Goal: Information Seeking & Learning: Learn about a topic

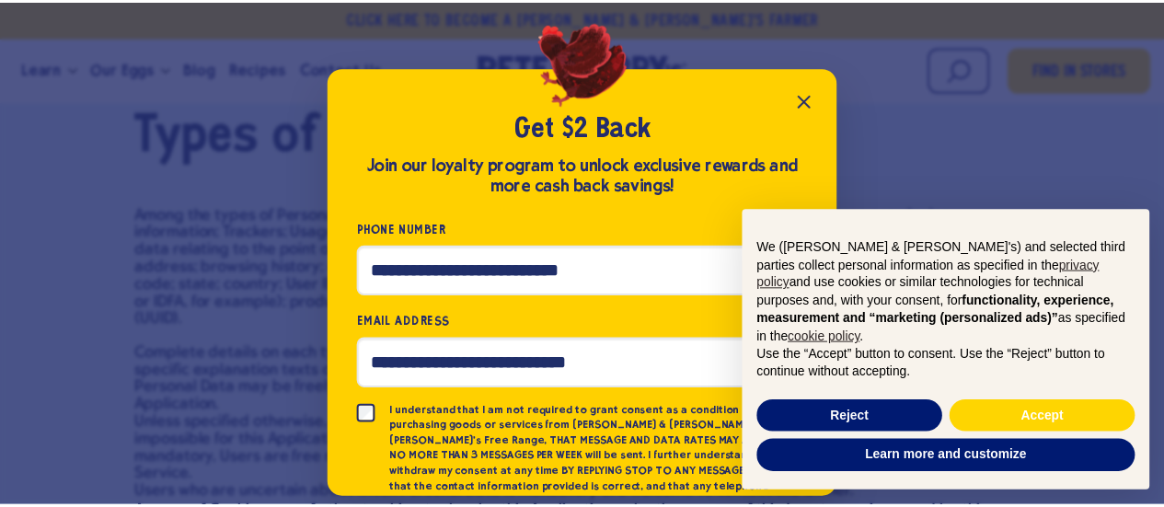
scroll to position [16, 0]
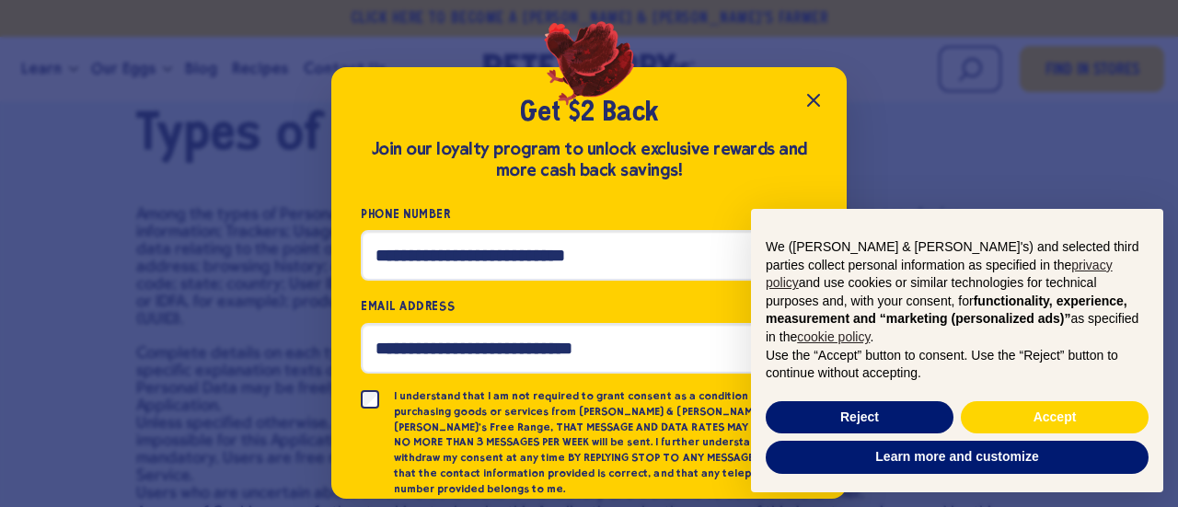
click at [811, 98] on icon "Close popup" at bounding box center [813, 100] width 11 height 11
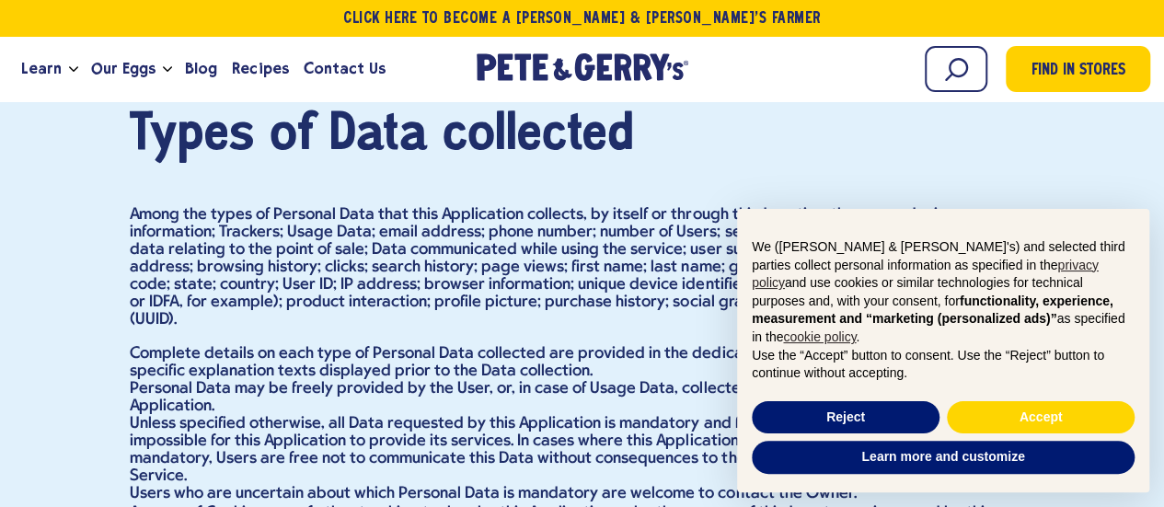
drag, startPoint x: 1144, startPoint y: 259, endPoint x: 1133, endPoint y: 189, distance: 70.8
click at [894, 423] on button "Reject" at bounding box center [846, 417] width 188 height 33
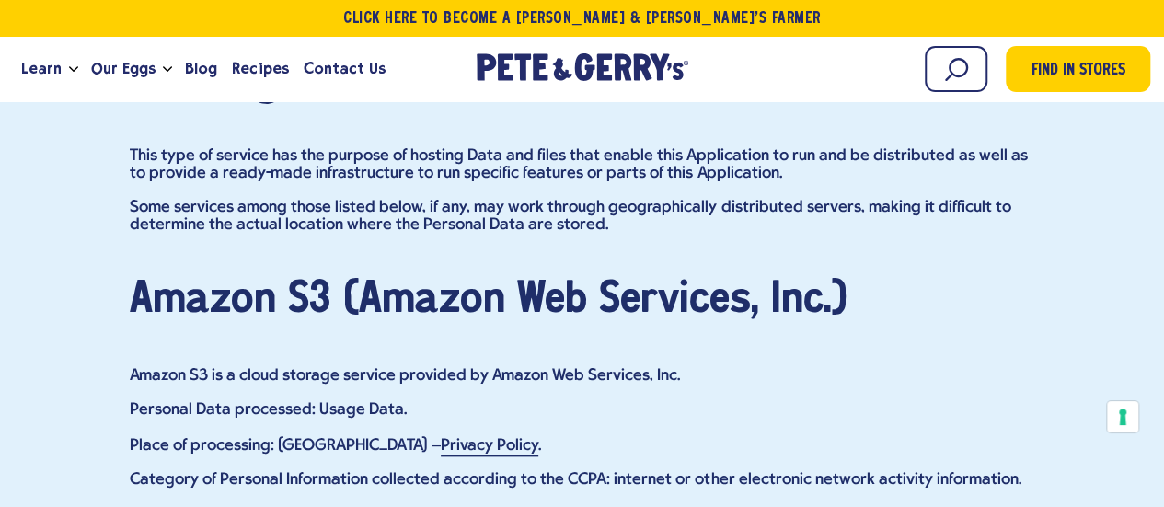
scroll to position [7863, 0]
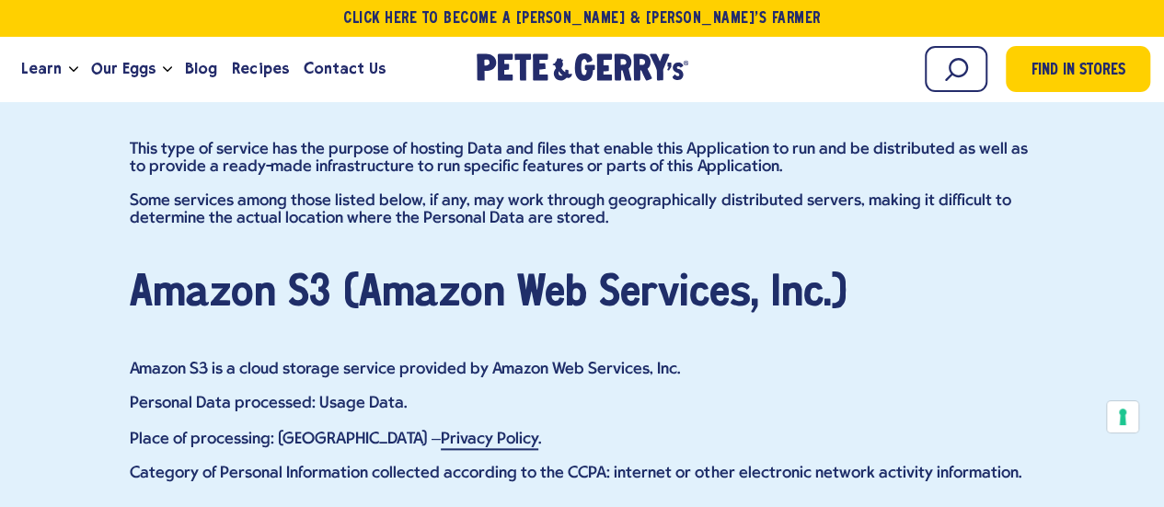
click at [283, 313] on h4 "Amazon S3 (Amazon Web Services, Inc.)" at bounding box center [583, 293] width 906 height 41
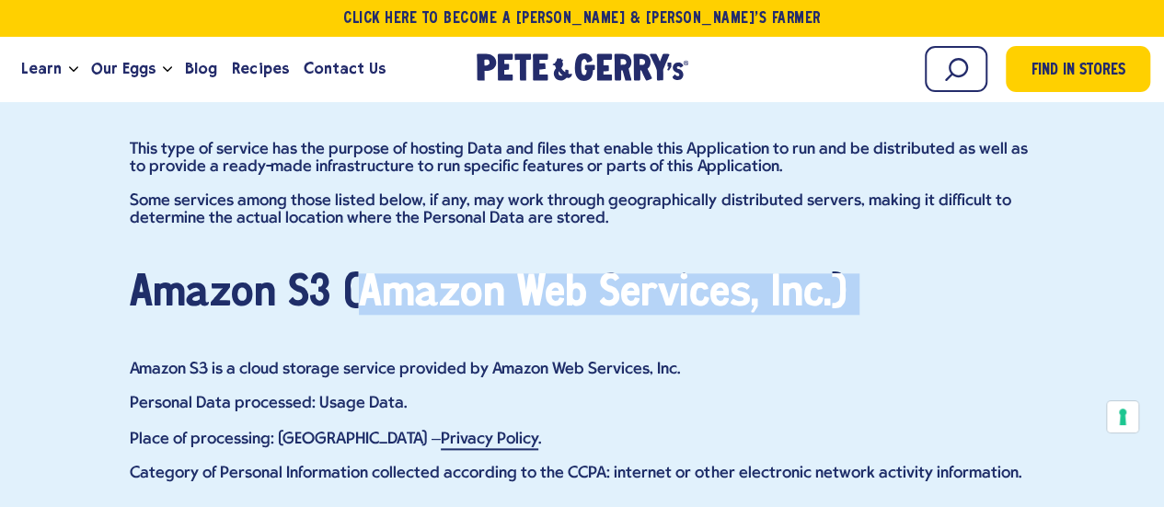
click at [283, 313] on h4 "Amazon S3 (Amazon Web Services, Inc.)" at bounding box center [583, 293] width 906 height 41
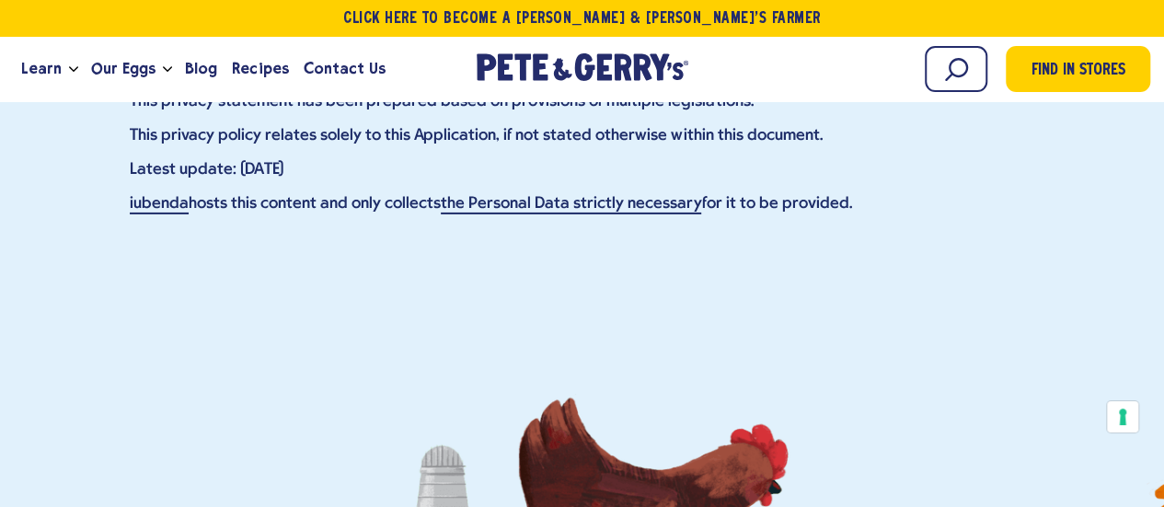
scroll to position [27398, 0]
